Goal: Information Seeking & Learning: Learn about a topic

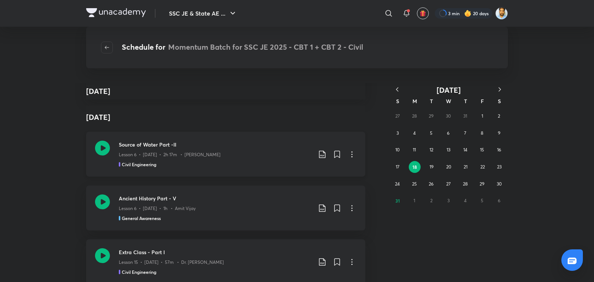
scroll to position [162216, 0]
click at [222, 147] on div "Lesson 6 • [DATE] • 2h 17m • [PERSON_NAME]" at bounding box center [215, 152] width 193 height 10
